Goal: Task Accomplishment & Management: Use online tool/utility

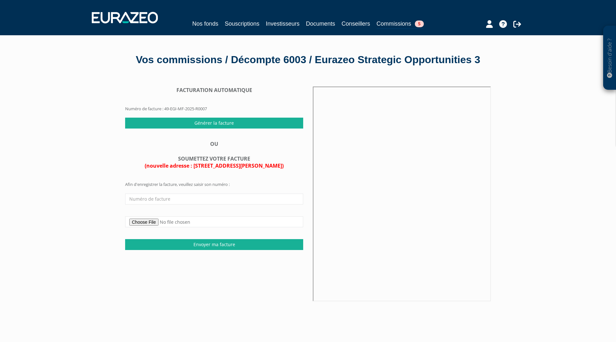
click at [166, 205] on input "text" at bounding box center [214, 199] width 178 height 11
click at [389, 24] on link "Commissions 5" at bounding box center [400, 24] width 47 height 10
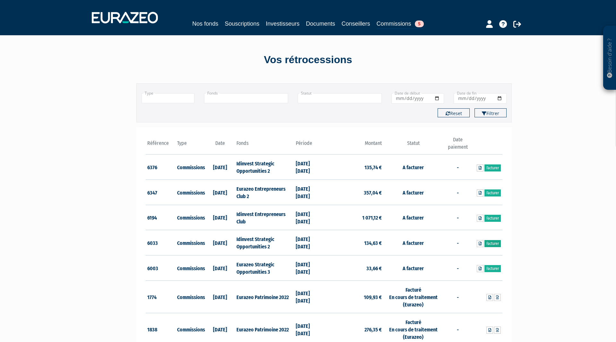
click at [494, 244] on link "Facturer" at bounding box center [492, 243] width 16 height 7
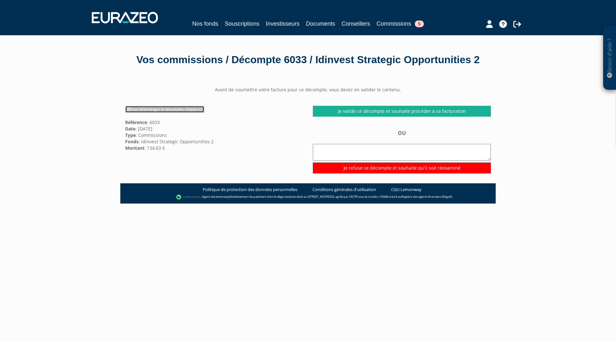
click at [159, 113] on link "Pour télécharger le décompte, cliquez ici" at bounding box center [164, 109] width 79 height 7
click at [394, 24] on link "Commissions 5" at bounding box center [400, 24] width 47 height 10
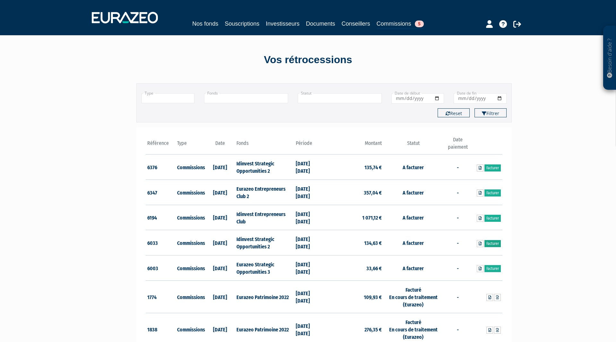
click at [493, 244] on link "Facturer" at bounding box center [492, 243] width 16 height 7
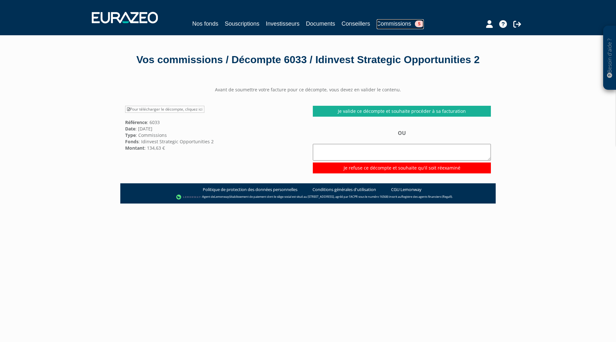
click at [395, 23] on link "Commissions 5" at bounding box center [400, 24] width 47 height 10
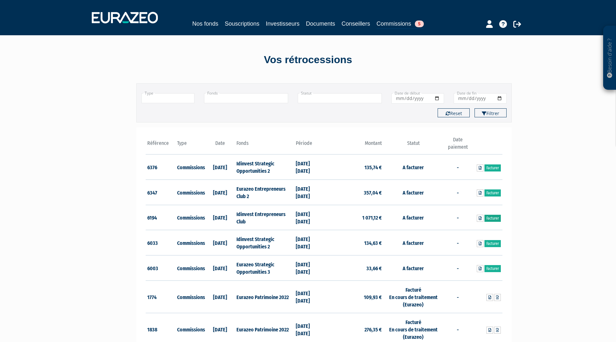
click at [492, 220] on link "Facturer" at bounding box center [492, 218] width 16 height 7
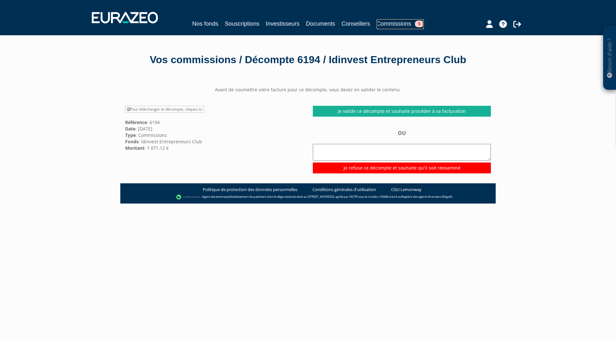
click at [393, 23] on link "Commissions 5" at bounding box center [400, 24] width 47 height 10
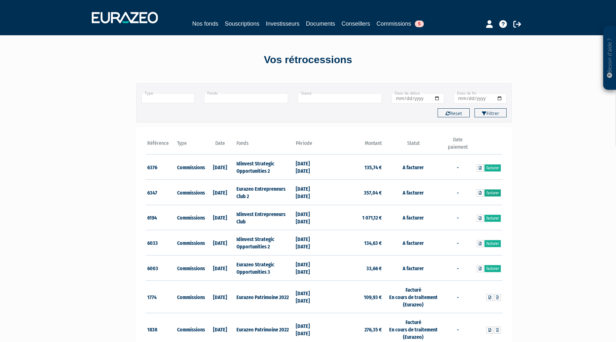
click at [491, 193] on link "Facturer" at bounding box center [492, 193] width 16 height 7
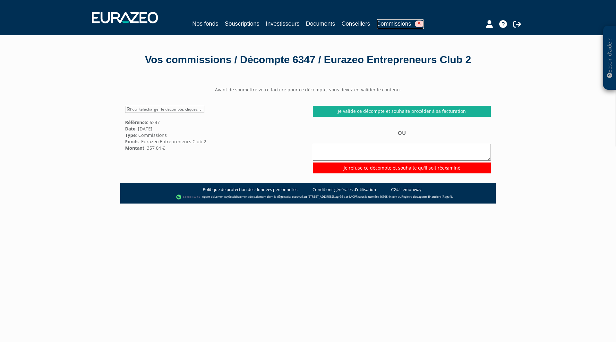
click at [396, 25] on link "Commissions 5" at bounding box center [400, 24] width 47 height 10
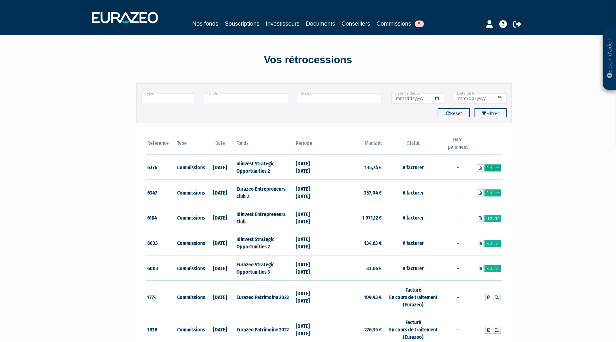
click at [491, 170] on link "Facturer" at bounding box center [492, 168] width 16 height 7
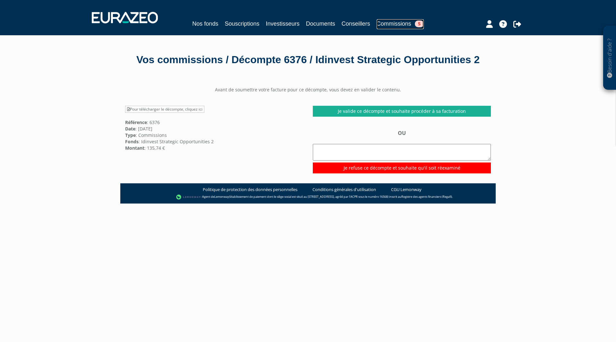
click at [398, 22] on link "Commissions 5" at bounding box center [400, 24] width 47 height 10
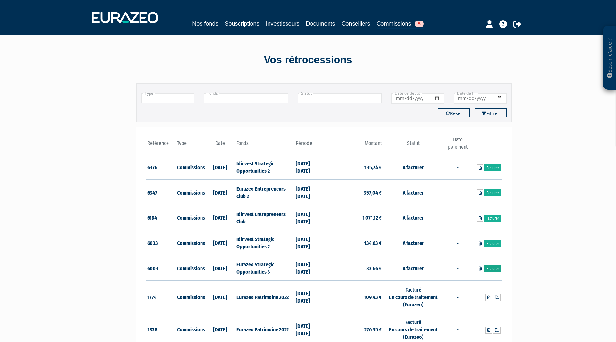
click at [492, 269] on link "Facturer" at bounding box center [492, 268] width 16 height 7
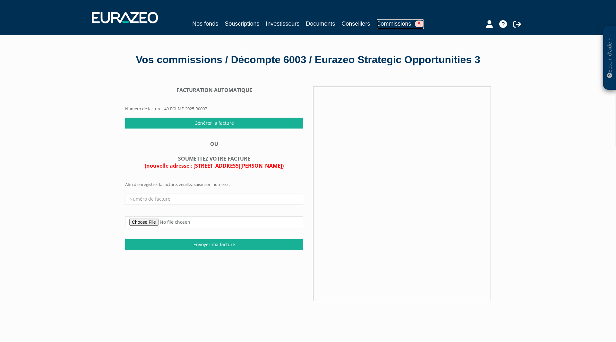
click at [407, 24] on link "Commissions 5" at bounding box center [400, 24] width 47 height 10
